Goal: Information Seeking & Learning: Compare options

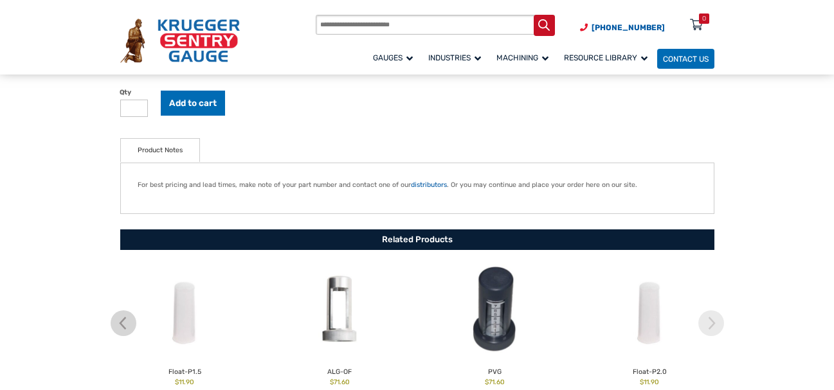
scroll to position [515, 0]
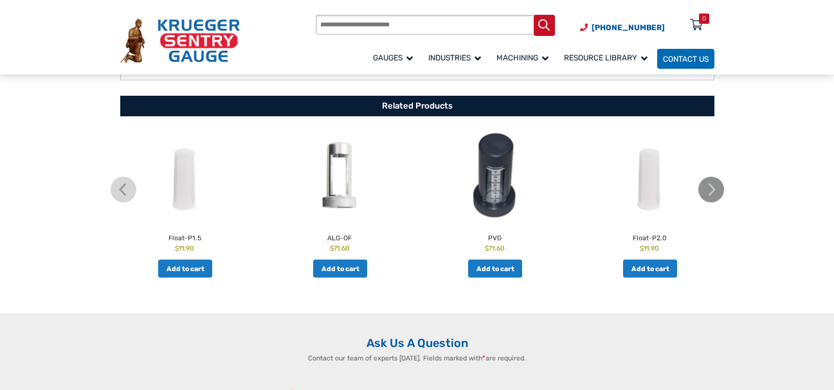
click at [713, 194] on img at bounding box center [711, 190] width 26 height 26
click at [644, 206] on img at bounding box center [650, 177] width 149 height 92
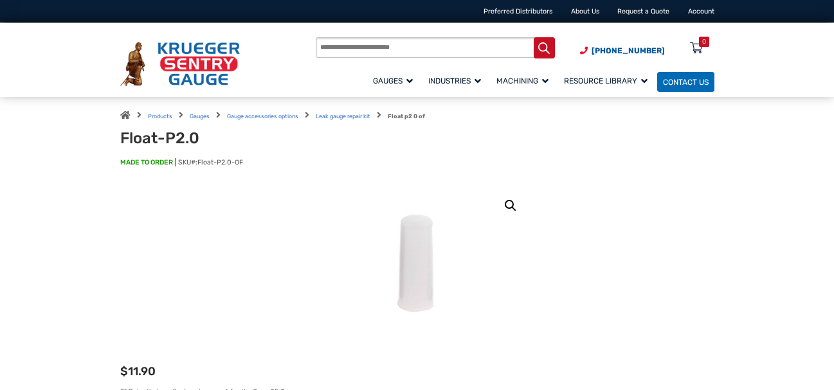
click at [511, 206] on link "🔍" at bounding box center [510, 205] width 23 height 23
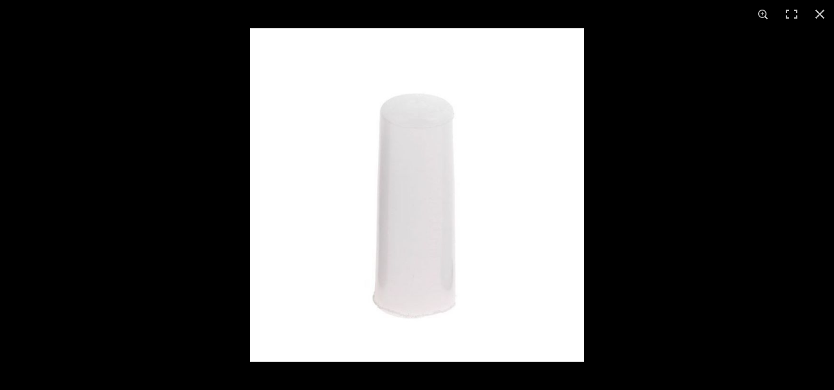
click at [511, 206] on img at bounding box center [417, 195] width 334 height 334
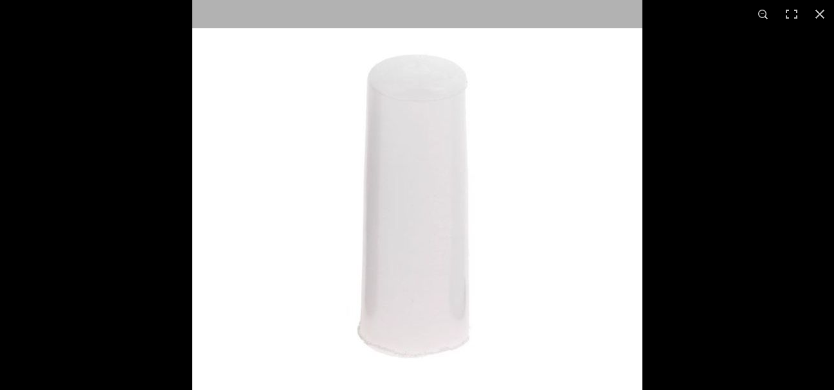
click at [511, 206] on img at bounding box center [417, 192] width 450 height 450
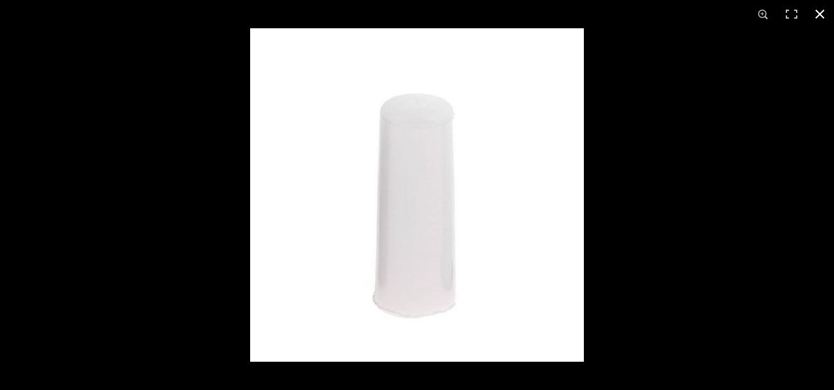
click at [824, 9] on button "Close (Esc)" at bounding box center [820, 14] width 28 height 28
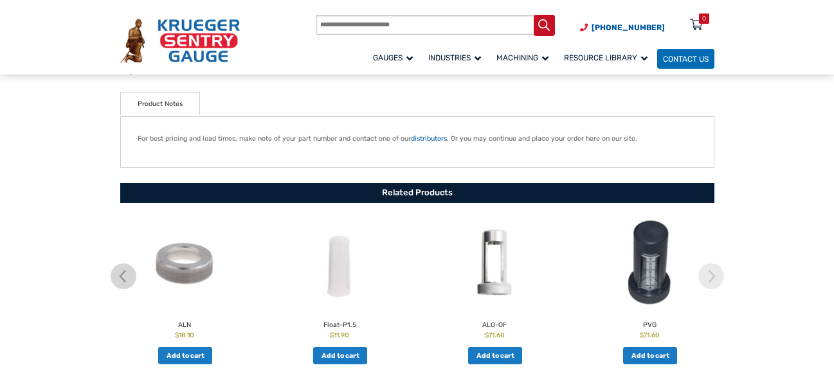
scroll to position [450, 0]
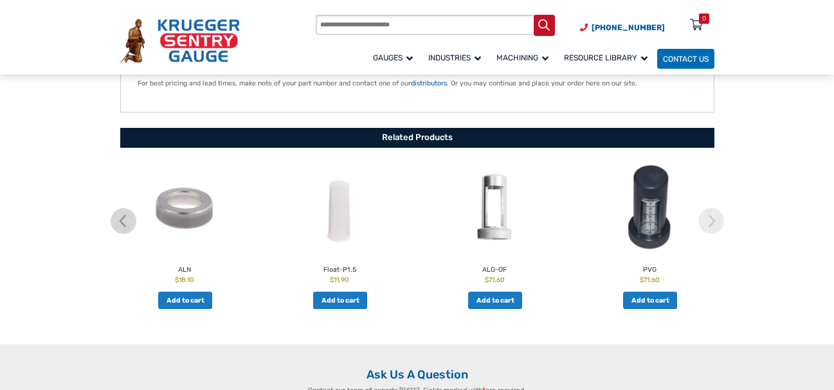
click at [624, 199] on img at bounding box center [650, 209] width 149 height 92
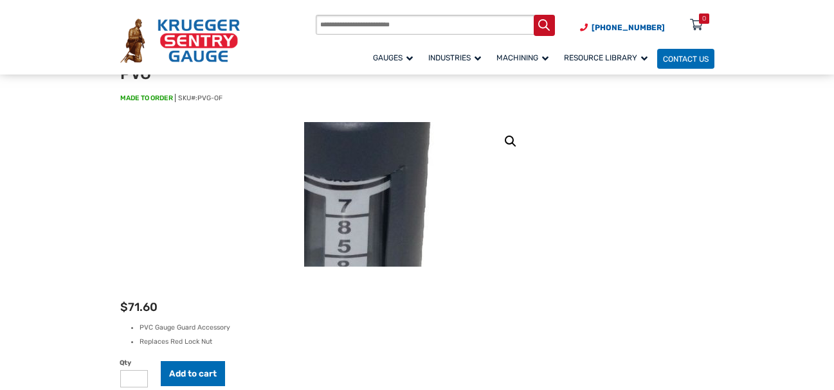
scroll to position [129, 0]
